Goal: Information Seeking & Learning: Learn about a topic

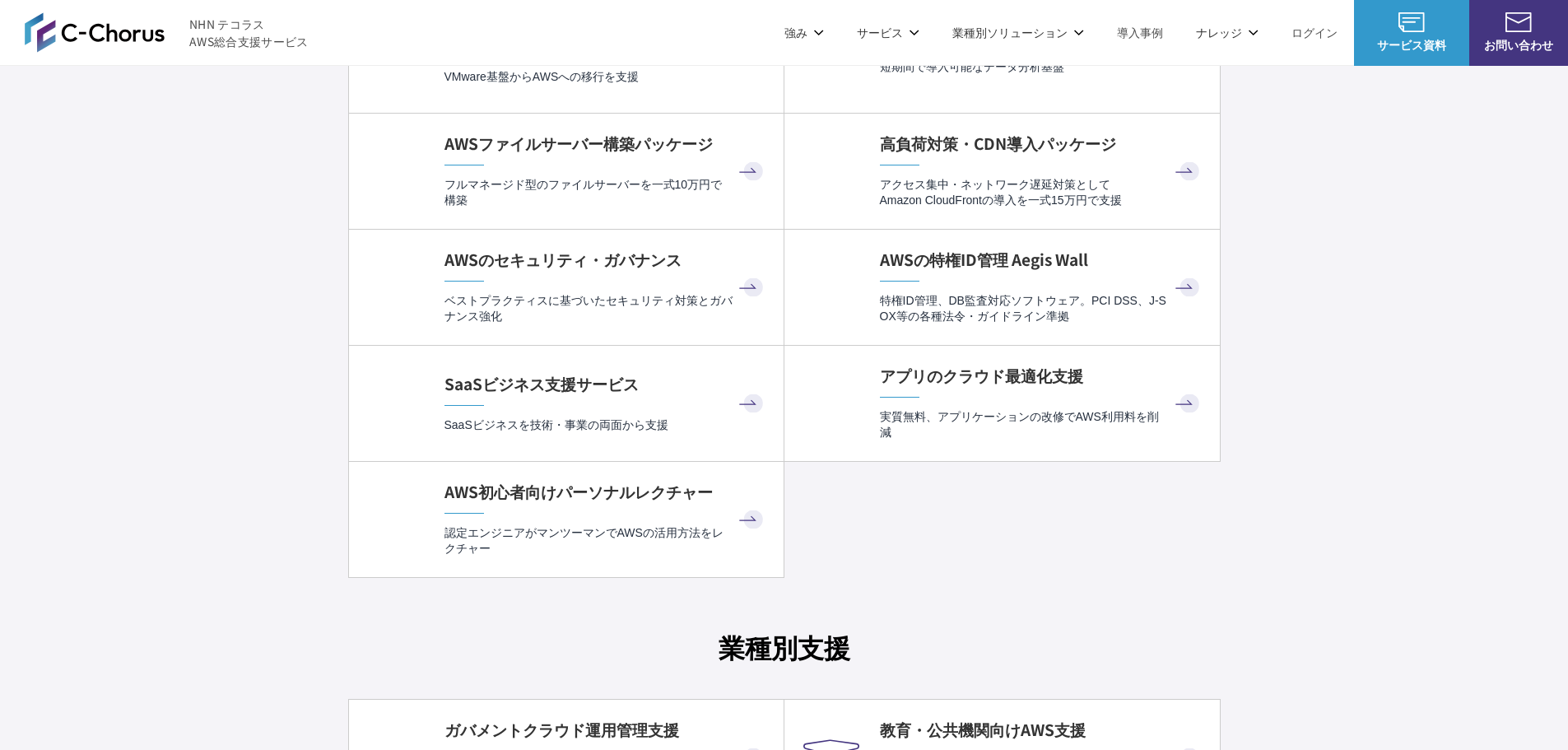
scroll to position [3786, 0]
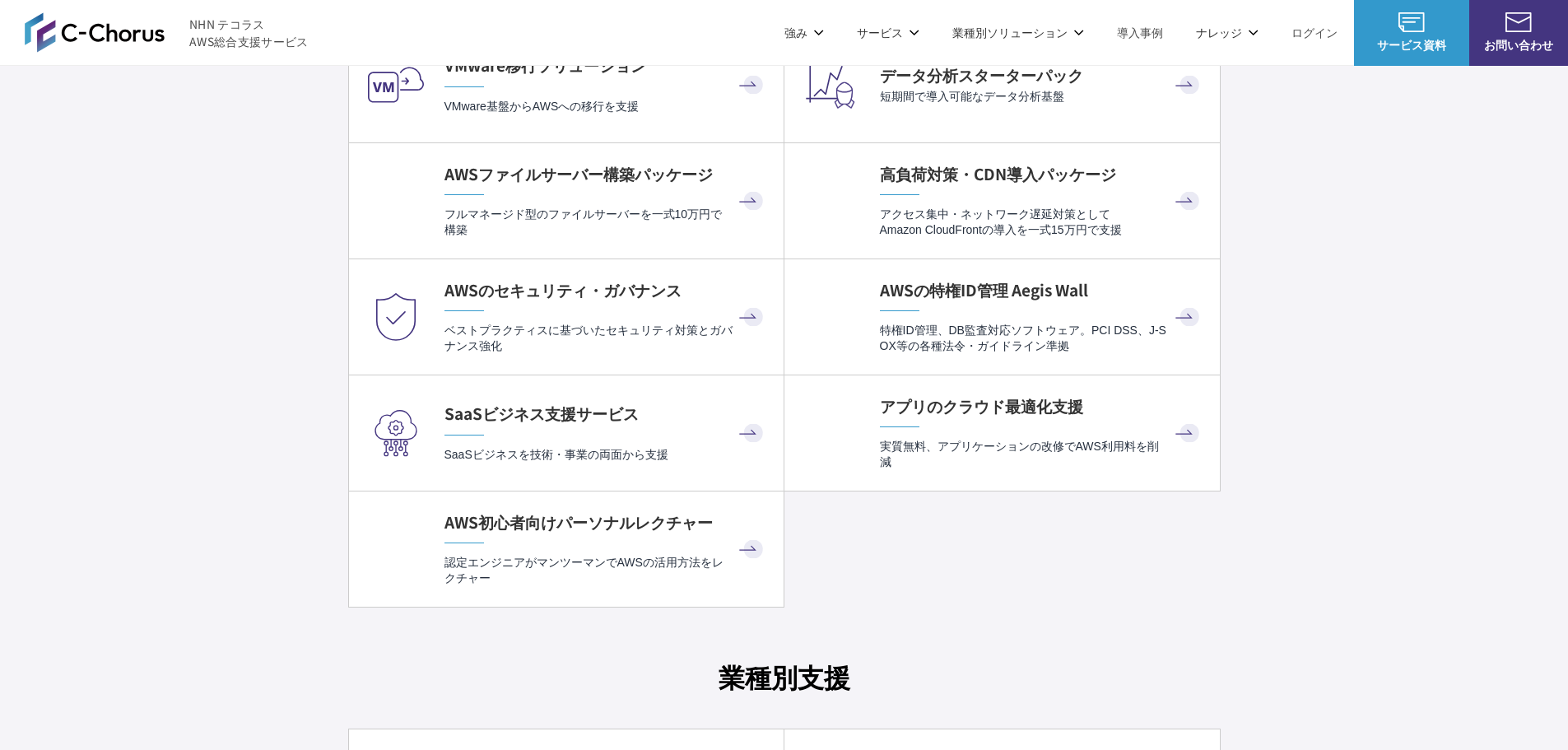
click at [1081, 136] on link "Google Cloud 請求代行サービス" at bounding box center [1100, 140] width 167 height 16
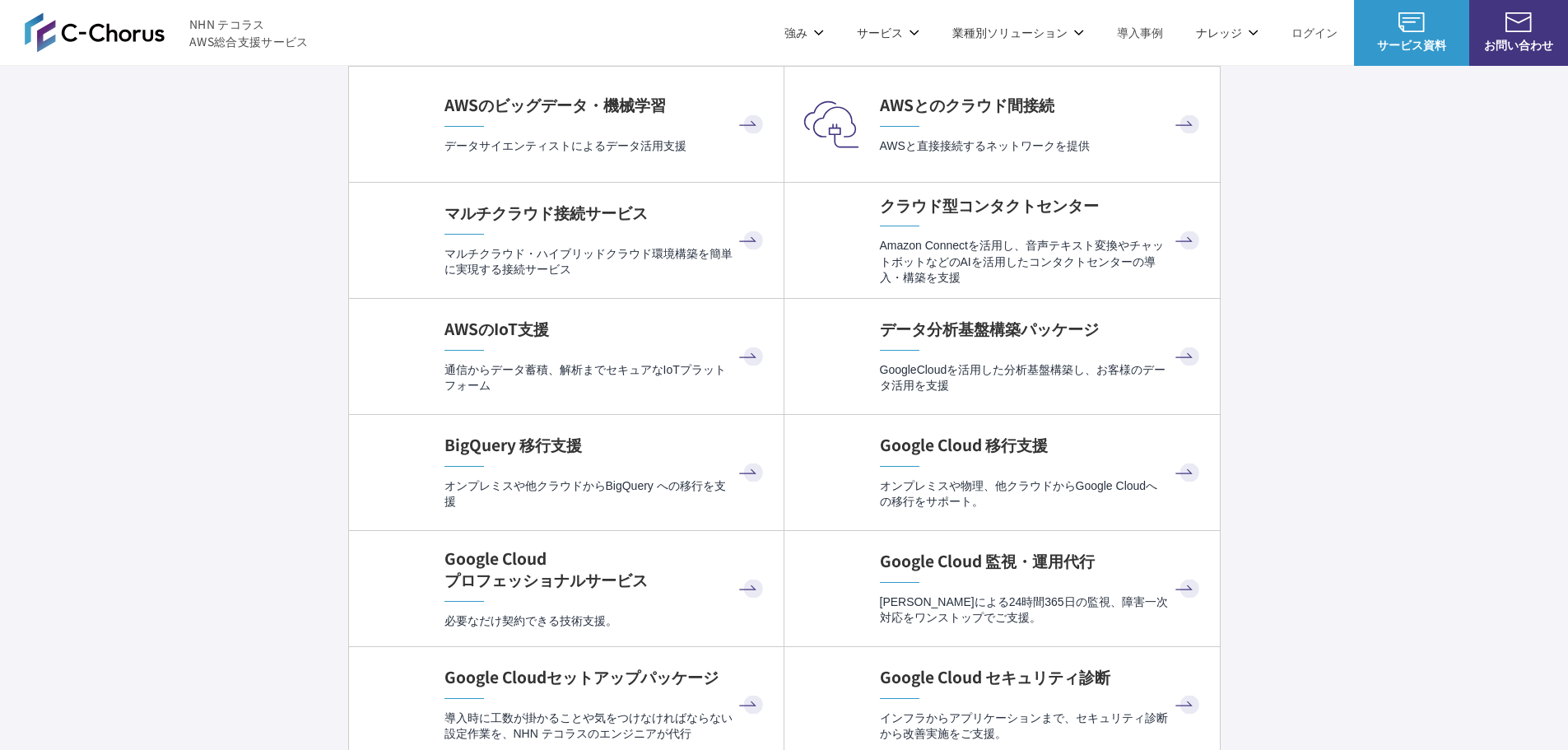
scroll to position [5102, 0]
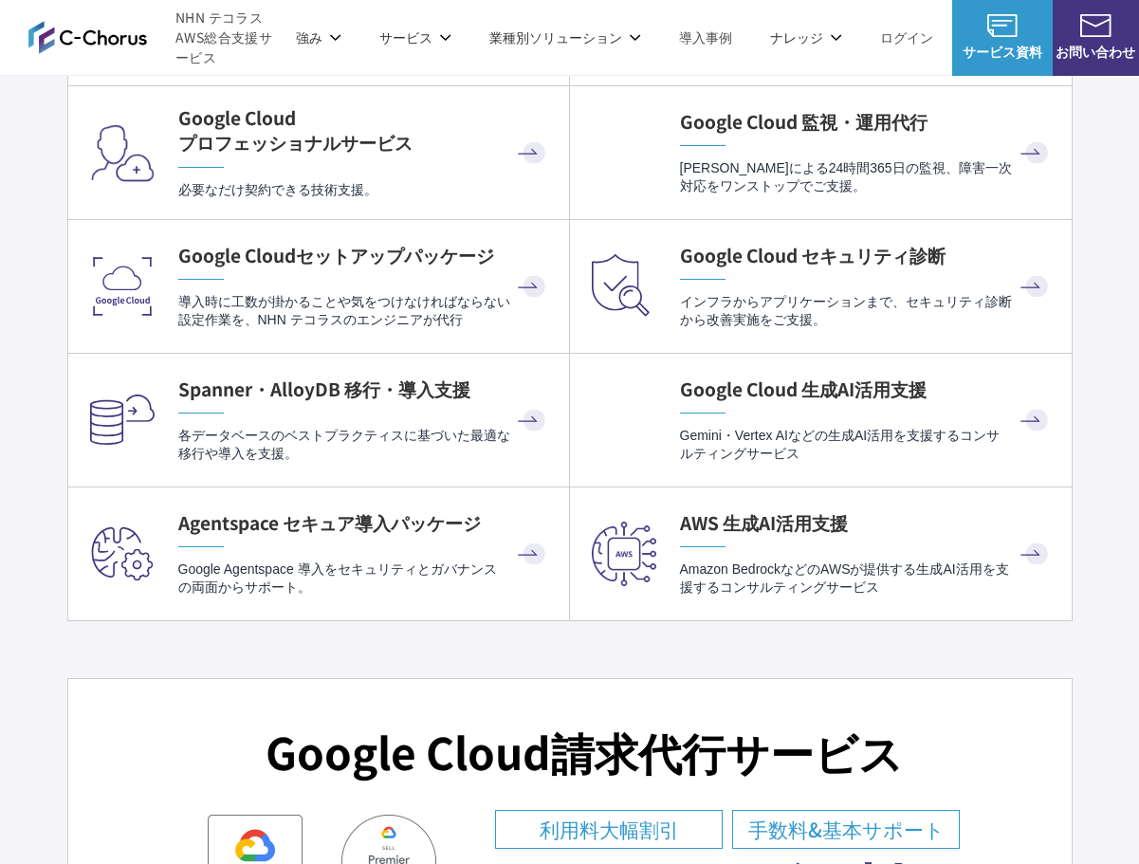
scroll to position [6352, 0]
